Goal: Information Seeking & Learning: Understand process/instructions

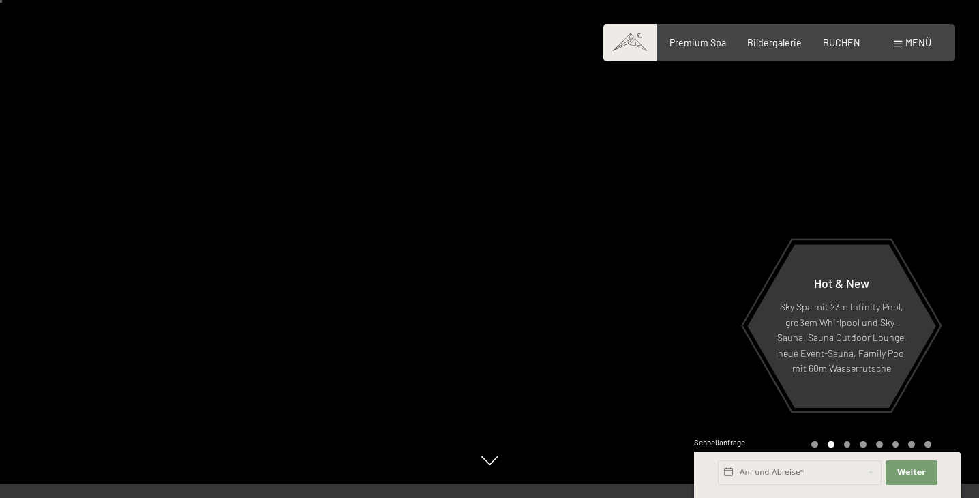
click at [916, 50] on div "Buchen Anfragen Premium Spa Bildergalerie BUCHEN Menü DE IT EN Gutschein Bilder…" at bounding box center [778, 43] width 303 height 14
click at [913, 44] on span "Menü" at bounding box center [918, 43] width 26 height 12
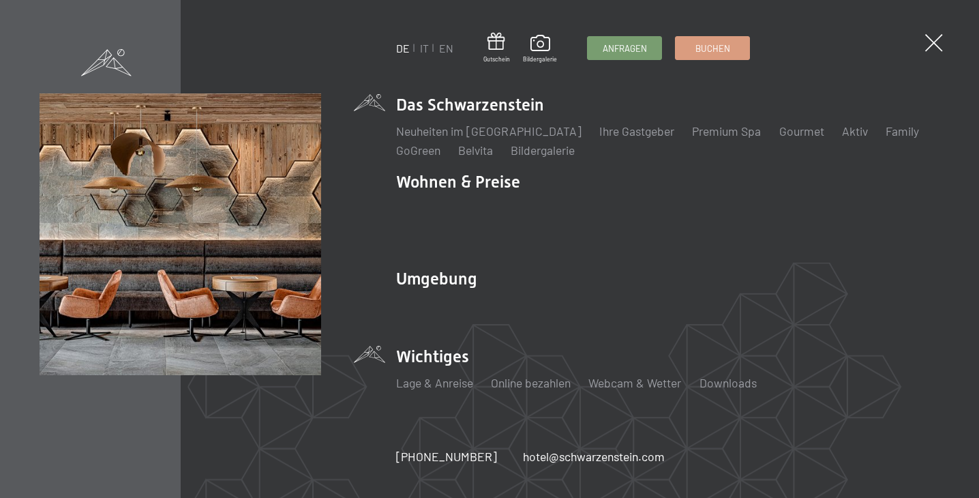
click at [419, 345] on li "Wichtiges Lage & Anreise Online bezahlen Webcam & Wetter Downloads" at bounding box center [668, 374] width 544 height 59
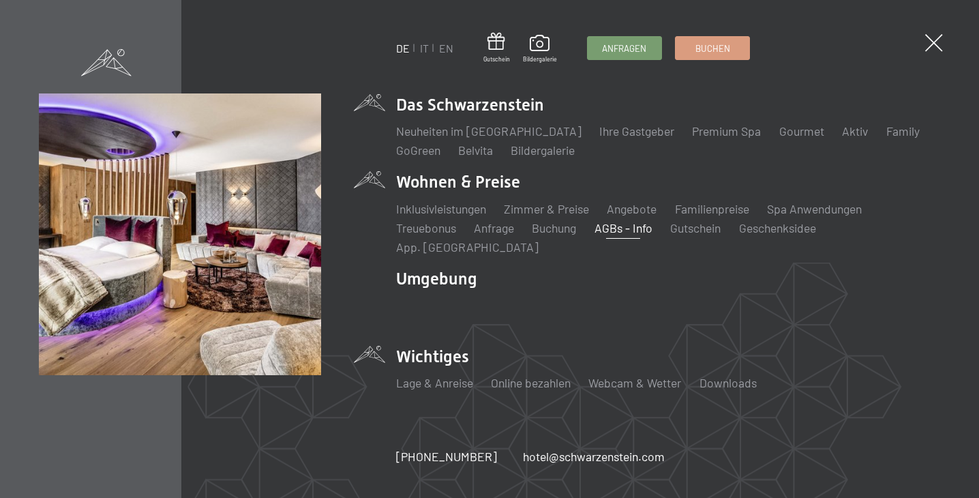
click at [614, 235] on link "AGBs - Info" at bounding box center [623, 227] width 58 height 15
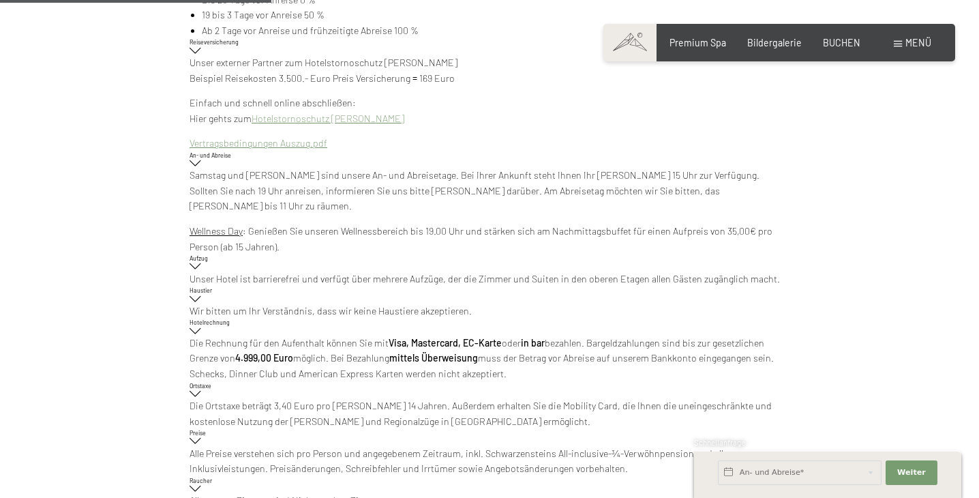
scroll to position [443, 0]
